Goal: Information Seeking & Learning: Learn about a topic

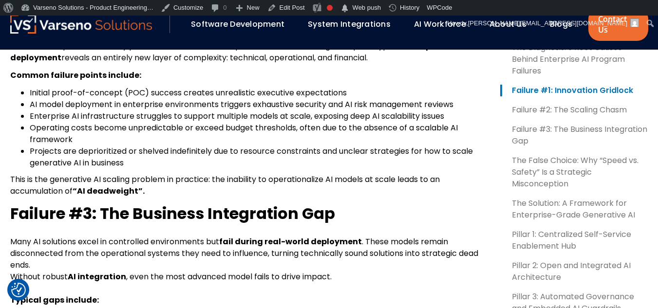
scroll to position [1113, 0]
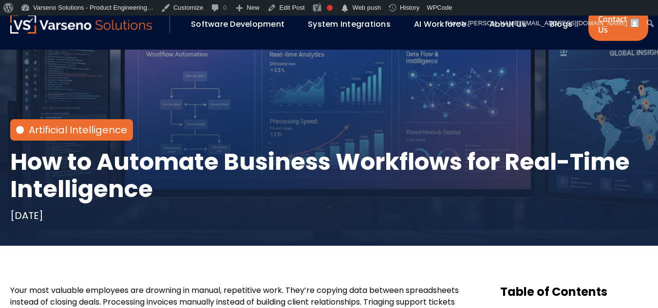
scroll to position [49, 0]
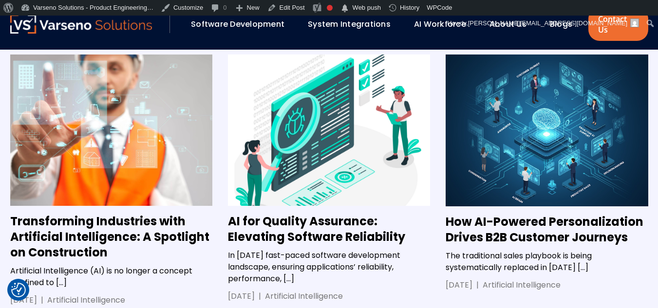
scroll to position [2816, 0]
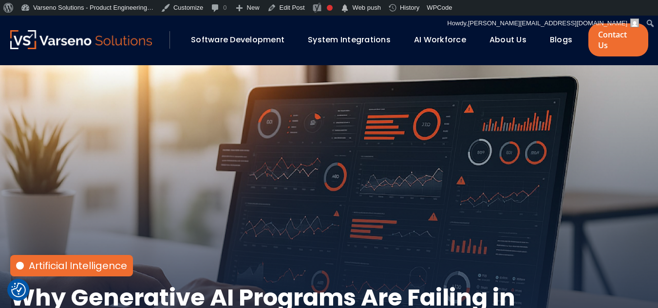
click at [552, 34] on link "Blogs" at bounding box center [561, 39] width 22 height 11
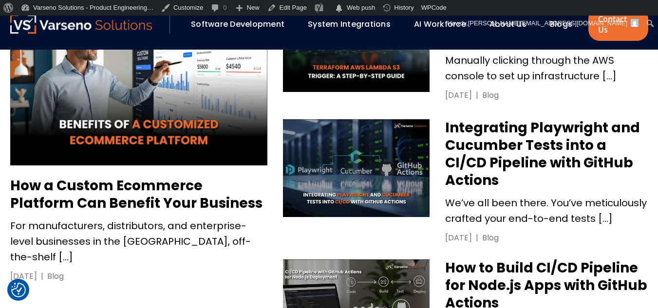
scroll to position [487, 0]
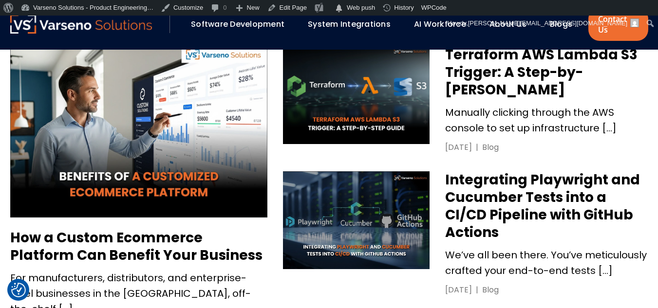
click at [205, 143] on img at bounding box center [138, 132] width 257 height 172
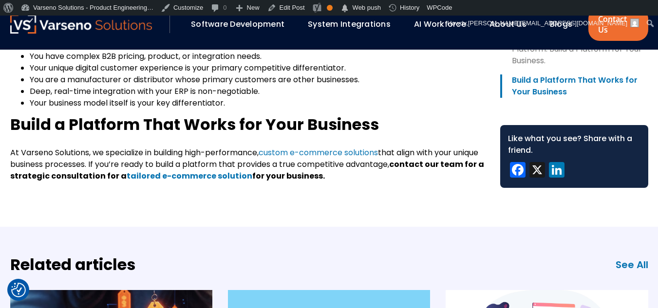
scroll to position [1851, 0]
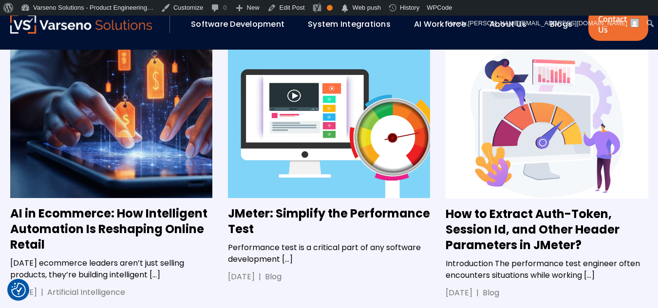
click at [125, 148] on img at bounding box center [111, 123] width 202 height 152
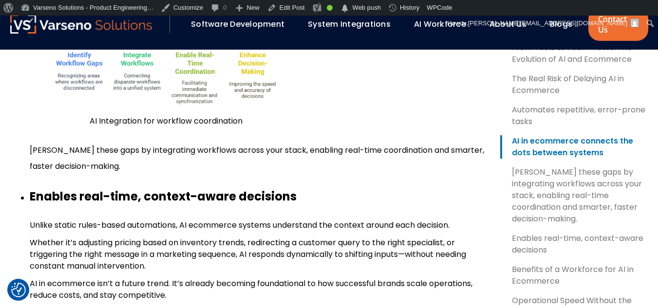
scroll to position [1364, 0]
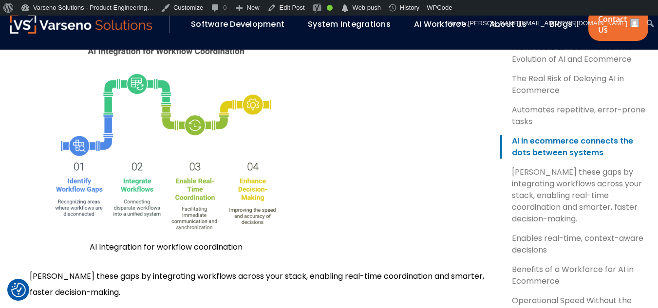
drag, startPoint x: 171, startPoint y: 140, endPoint x: 254, endPoint y: 100, distance: 93.1
click at [254, 100] on img at bounding box center [166, 133] width 273 height 211
click at [289, 11] on link "Edit Post" at bounding box center [286, 8] width 45 height 16
